Goal: Task Accomplishment & Management: Manage account settings

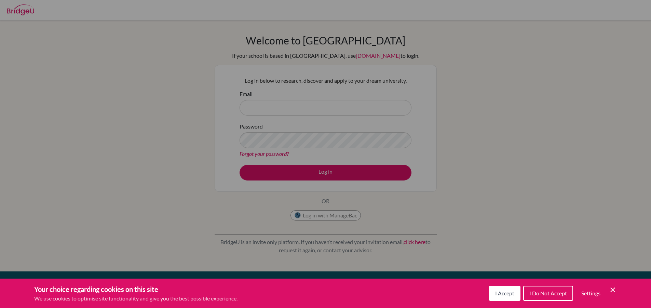
drag, startPoint x: 520, startPoint y: 293, endPoint x: 516, endPoint y: 293, distance: 3.8
click at [516, 293] on div "I Accept I Do Not Accept Settings Cookie Control Close Icon" at bounding box center [553, 293] width 128 height 18
click at [512, 293] on span "I Accept" at bounding box center [504, 293] width 19 height 6
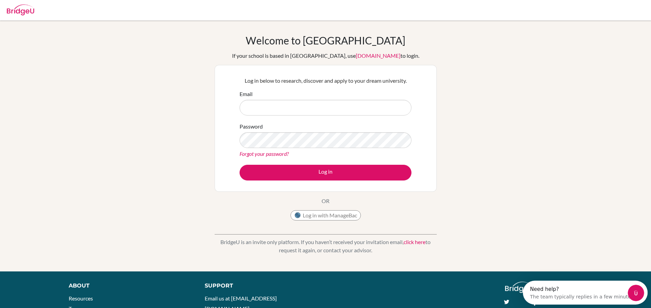
click at [283, 150] on div "Forgot your password?" at bounding box center [325, 154] width 172 height 8
click at [277, 156] on link "Forgot your password?" at bounding box center [263, 153] width 49 height 6
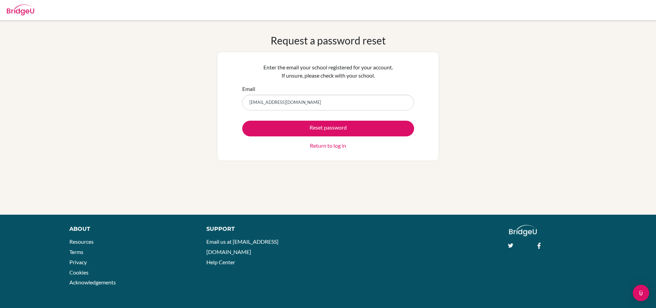
type input "7794@gsis.ac.in"
click at [293, 136] on div "Reset password Return to log in" at bounding box center [328, 135] width 172 height 29
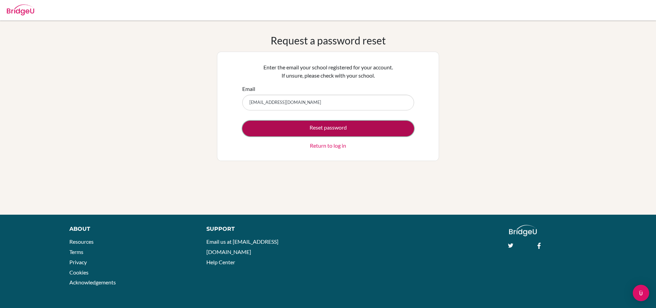
click at [291, 128] on button "Reset password" at bounding box center [328, 129] width 172 height 16
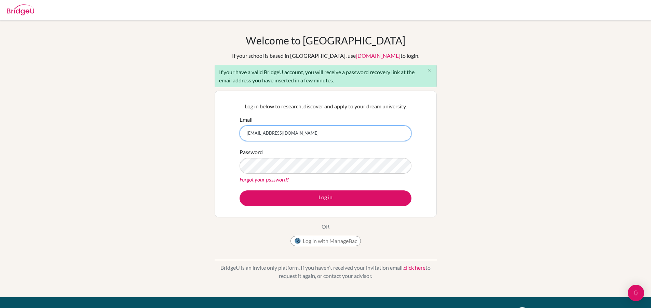
type input "7794@gsis.ac.in"
click at [239, 190] on button "Log in" at bounding box center [325, 198] width 172 height 16
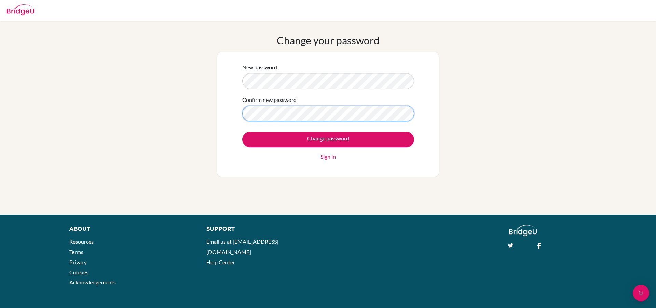
click at [242, 132] on input "Change password" at bounding box center [328, 140] width 172 height 16
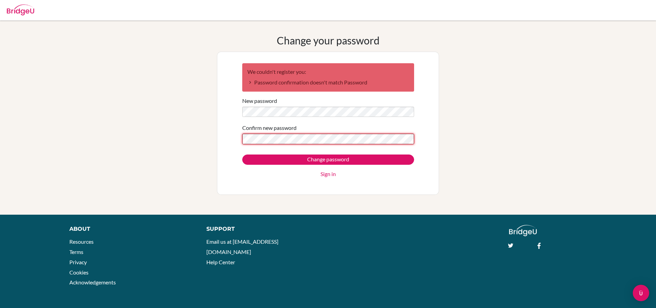
click at [242, 154] on input "Change password" at bounding box center [328, 159] width 172 height 10
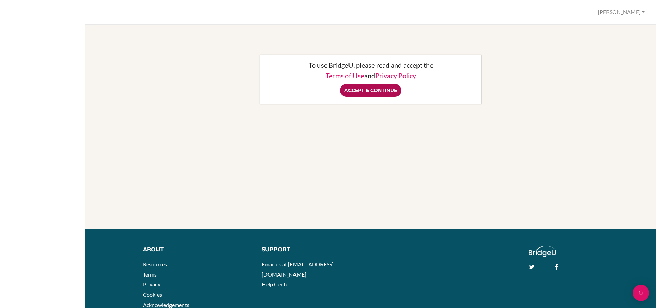
click at [362, 92] on input "Accept & Continue" at bounding box center [370, 90] width 61 height 13
